Goal: Task Accomplishment & Management: Manage account settings

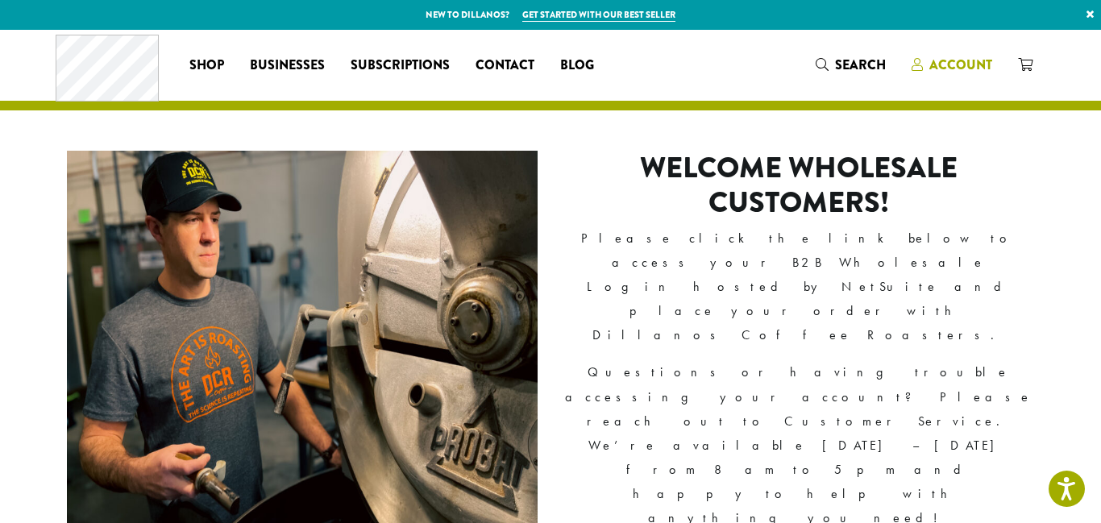
click at [951, 69] on span "Account" at bounding box center [960, 65] width 63 height 19
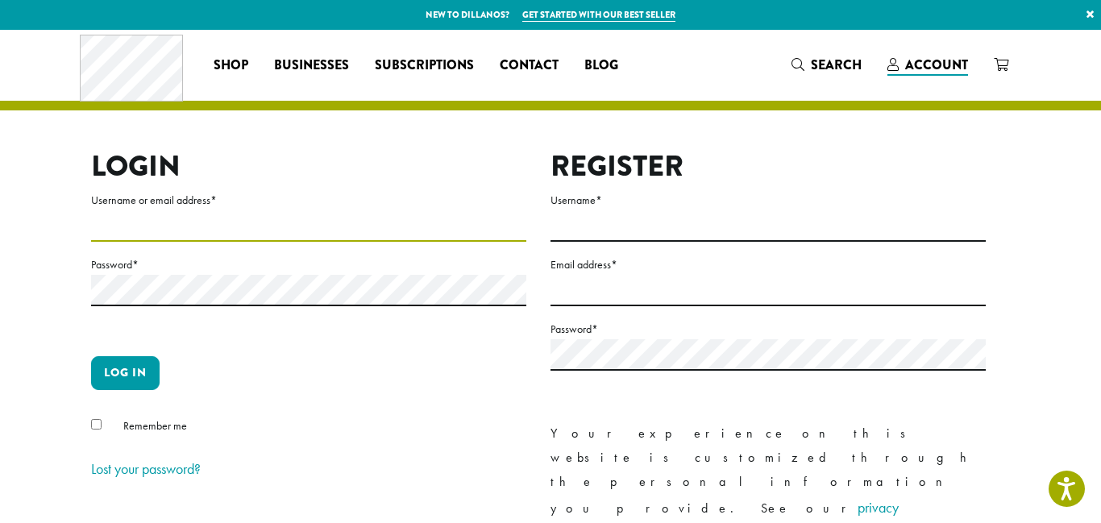
click at [248, 221] on input "Username or email address *" at bounding box center [308, 225] width 435 height 31
type input "**********"
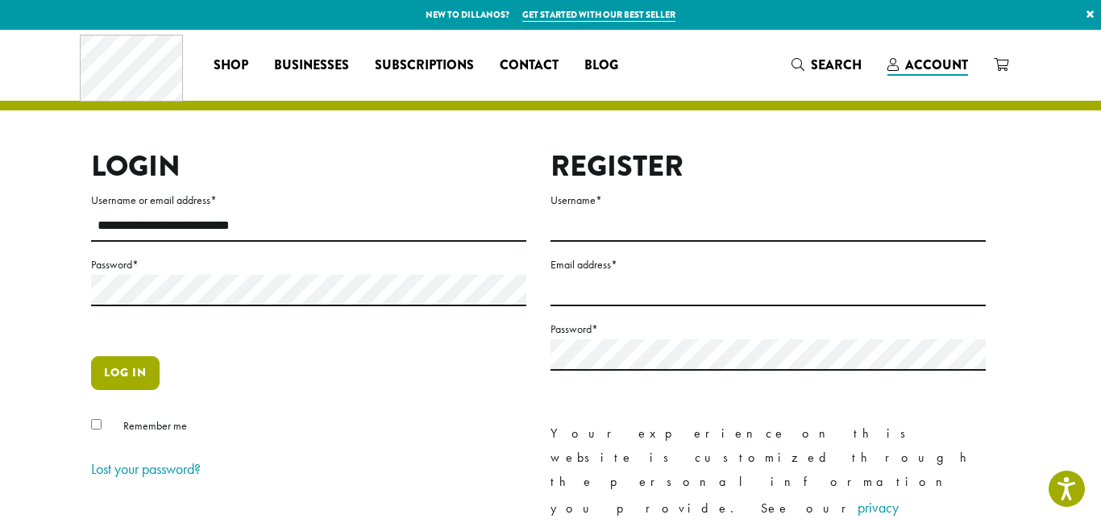
click at [102, 370] on button "Log in" at bounding box center [125, 373] width 69 height 34
